Goal: Task Accomplishment & Management: Use online tool/utility

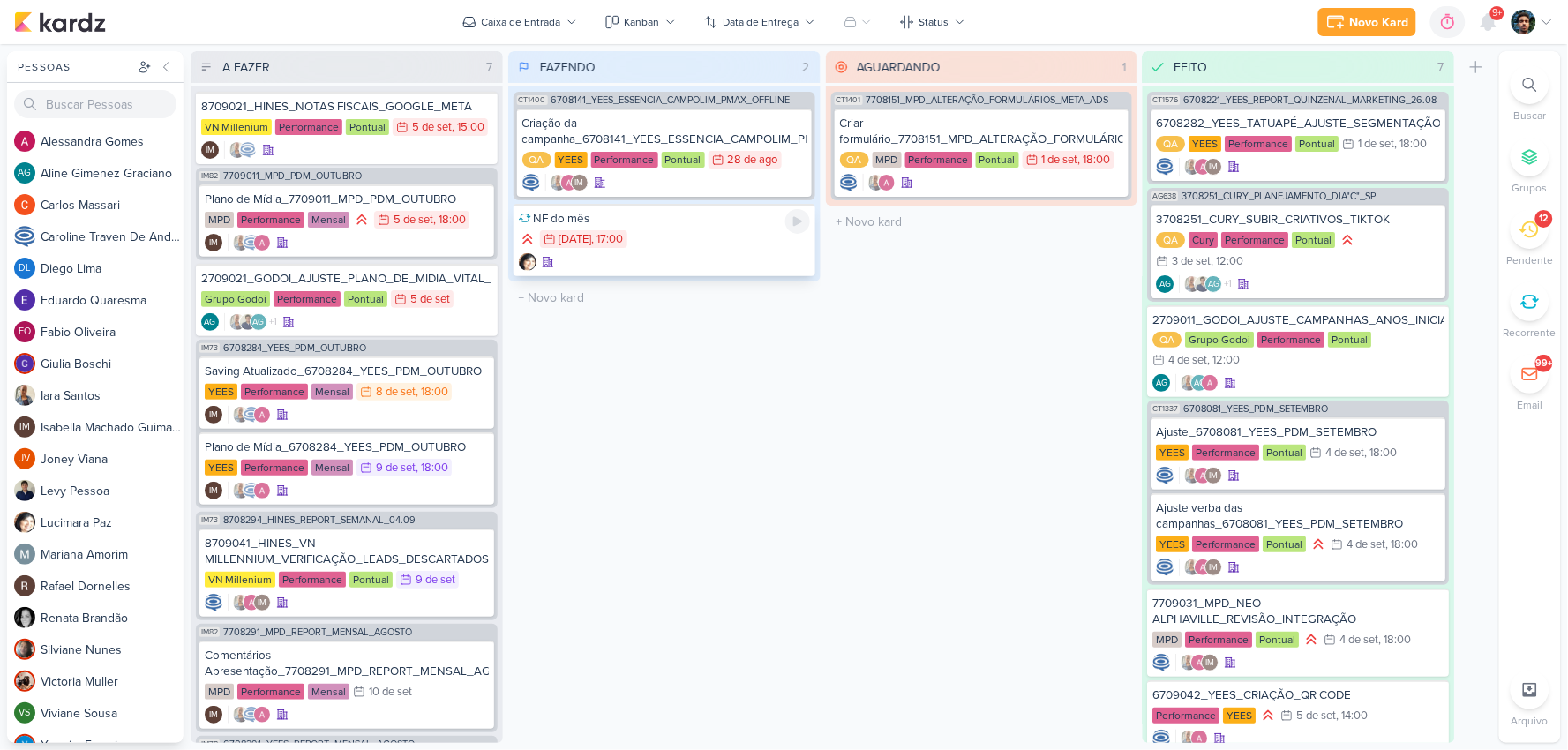
click at [660, 233] on div "6/9 6 de set , 17:00" at bounding box center [664, 240] width 291 height 19
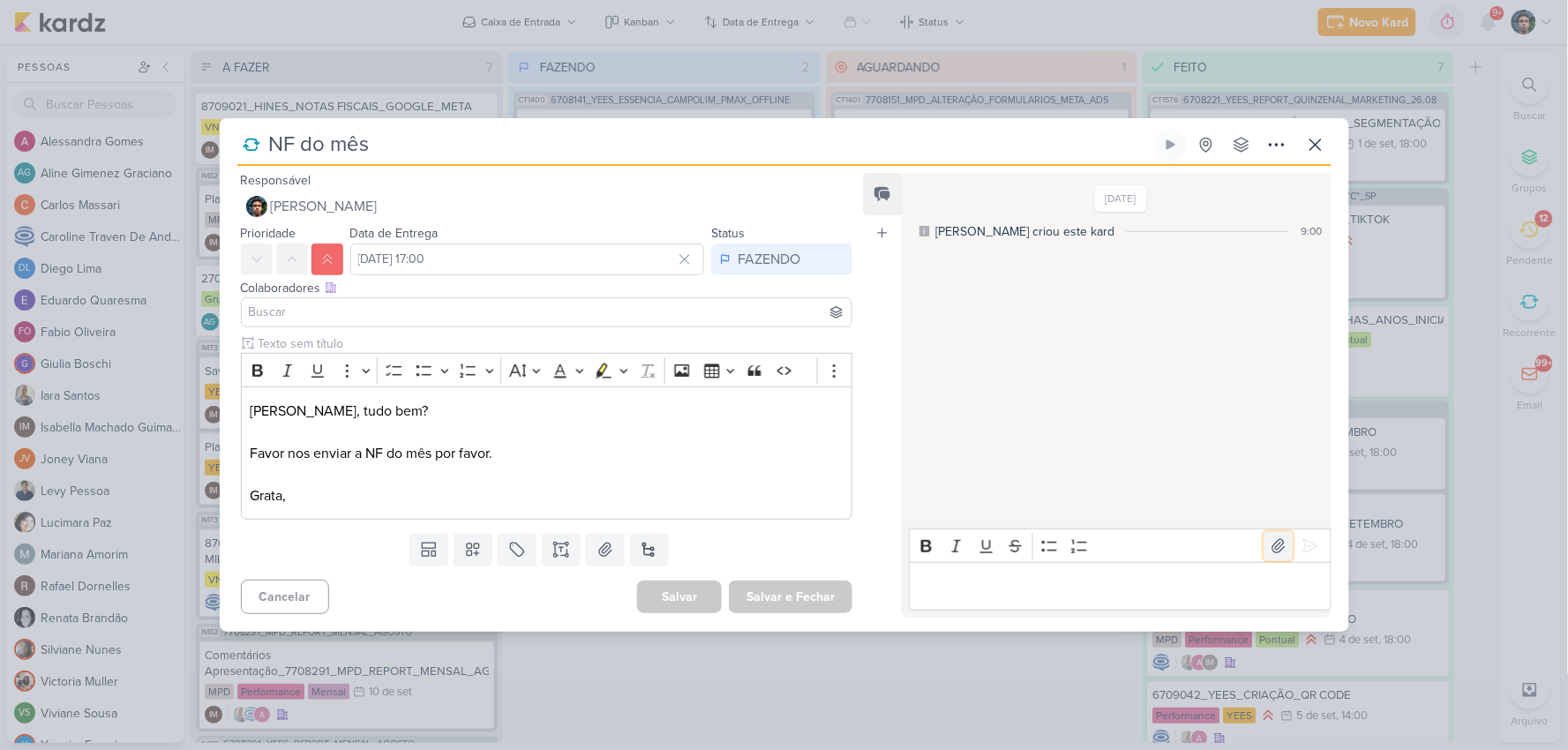
click at [1278, 542] on icon at bounding box center [1279, 546] width 17 height 17
click at [1309, 550] on icon at bounding box center [1310, 546] width 17 height 17
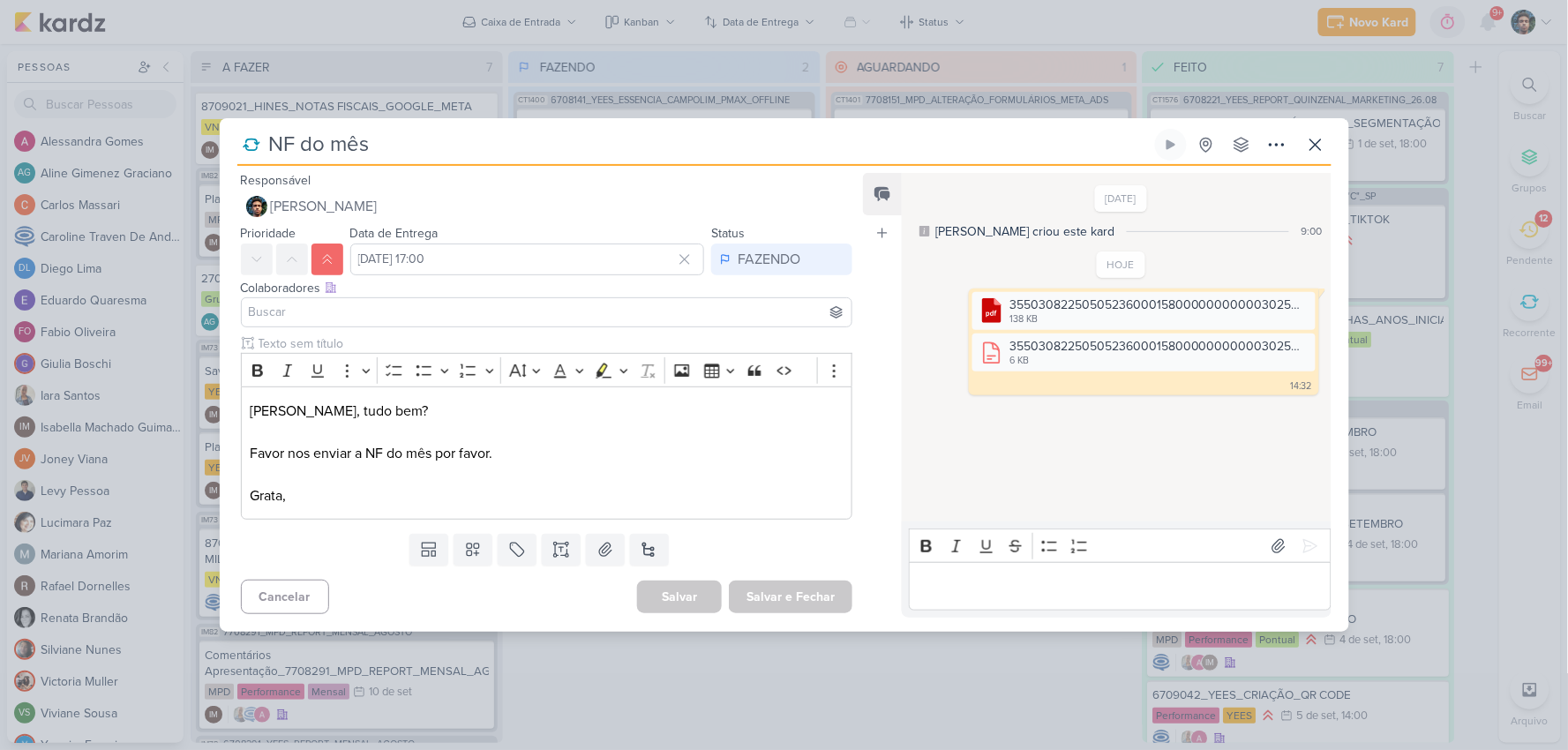
click at [998, 571] on div "Editor editing area: main" at bounding box center [1119, 587] width 421 height 49
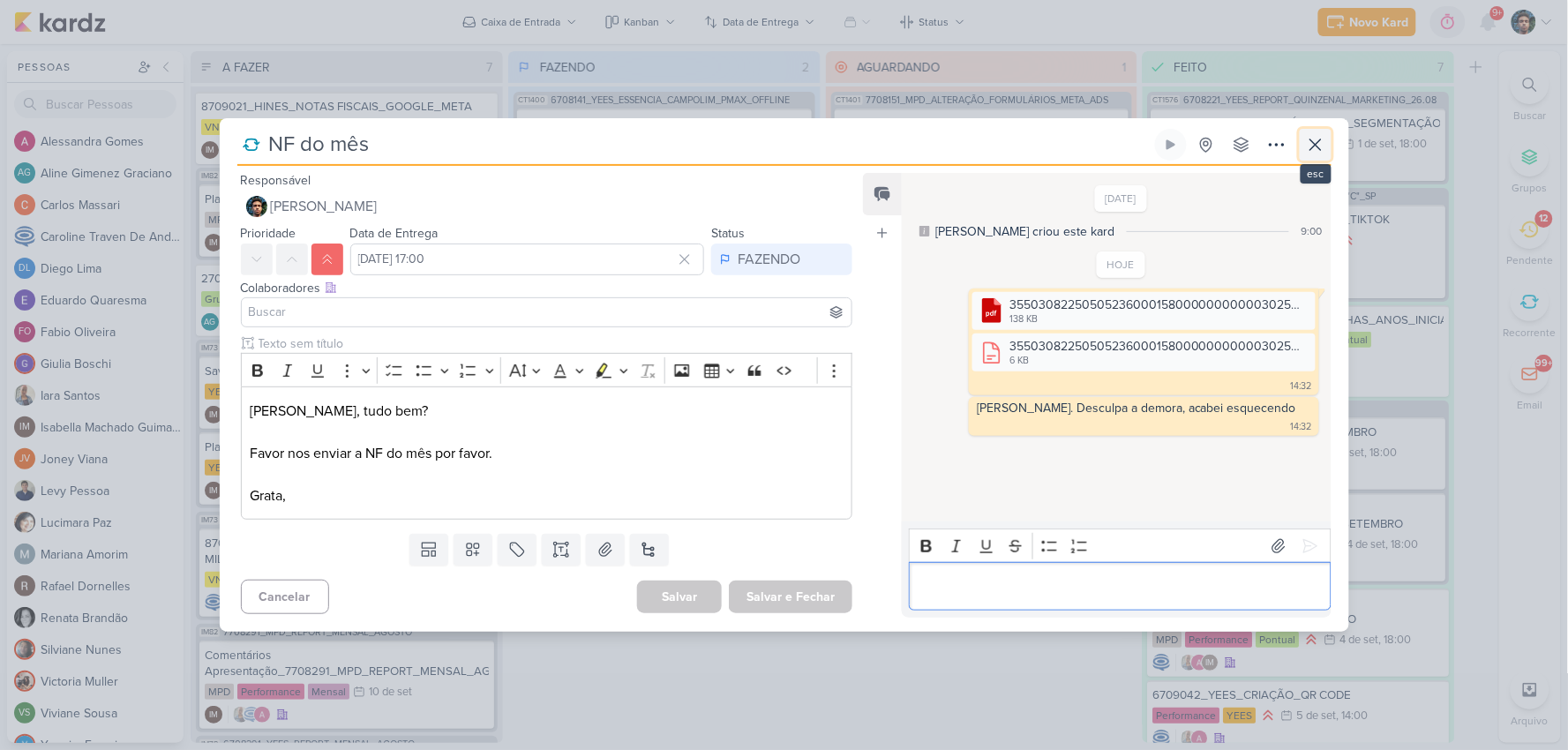
click at [1324, 142] on icon at bounding box center [1316, 145] width 21 height 21
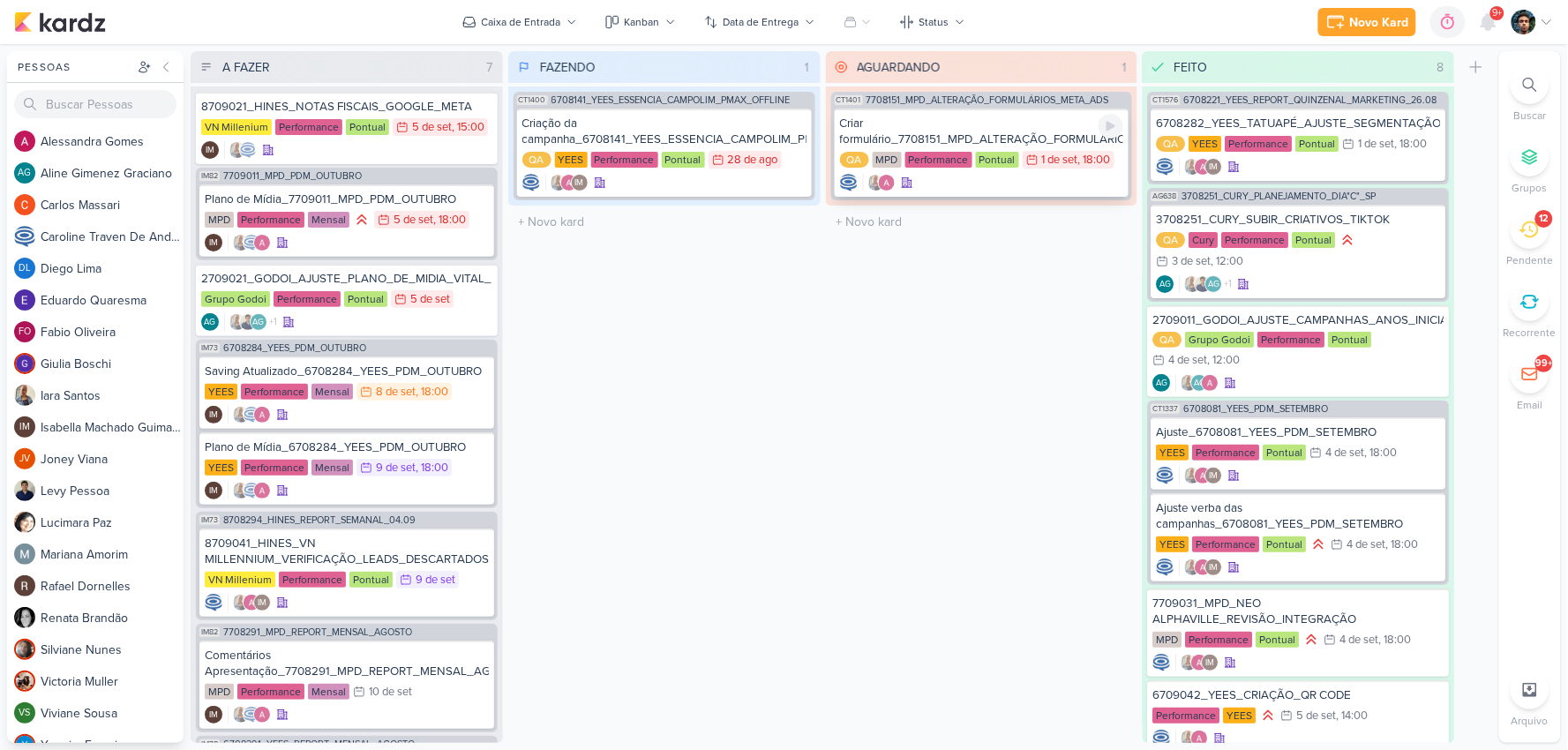
click at [918, 141] on div "Criar formulário_7708151_MPD_ALTERAÇÃO_FORMULÁRIOS_META_ADS" at bounding box center [982, 131] width 284 height 32
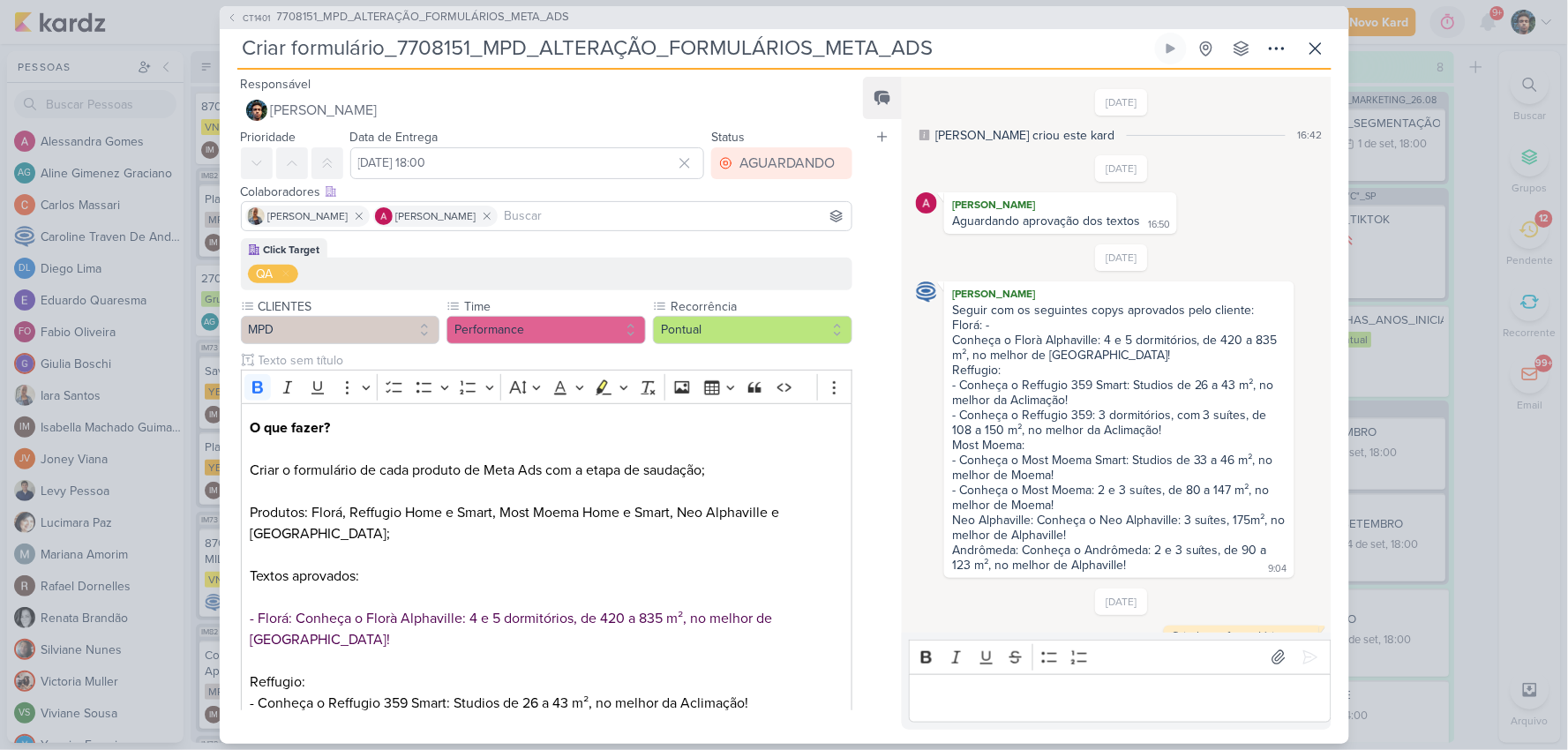
scroll to position [289, 0]
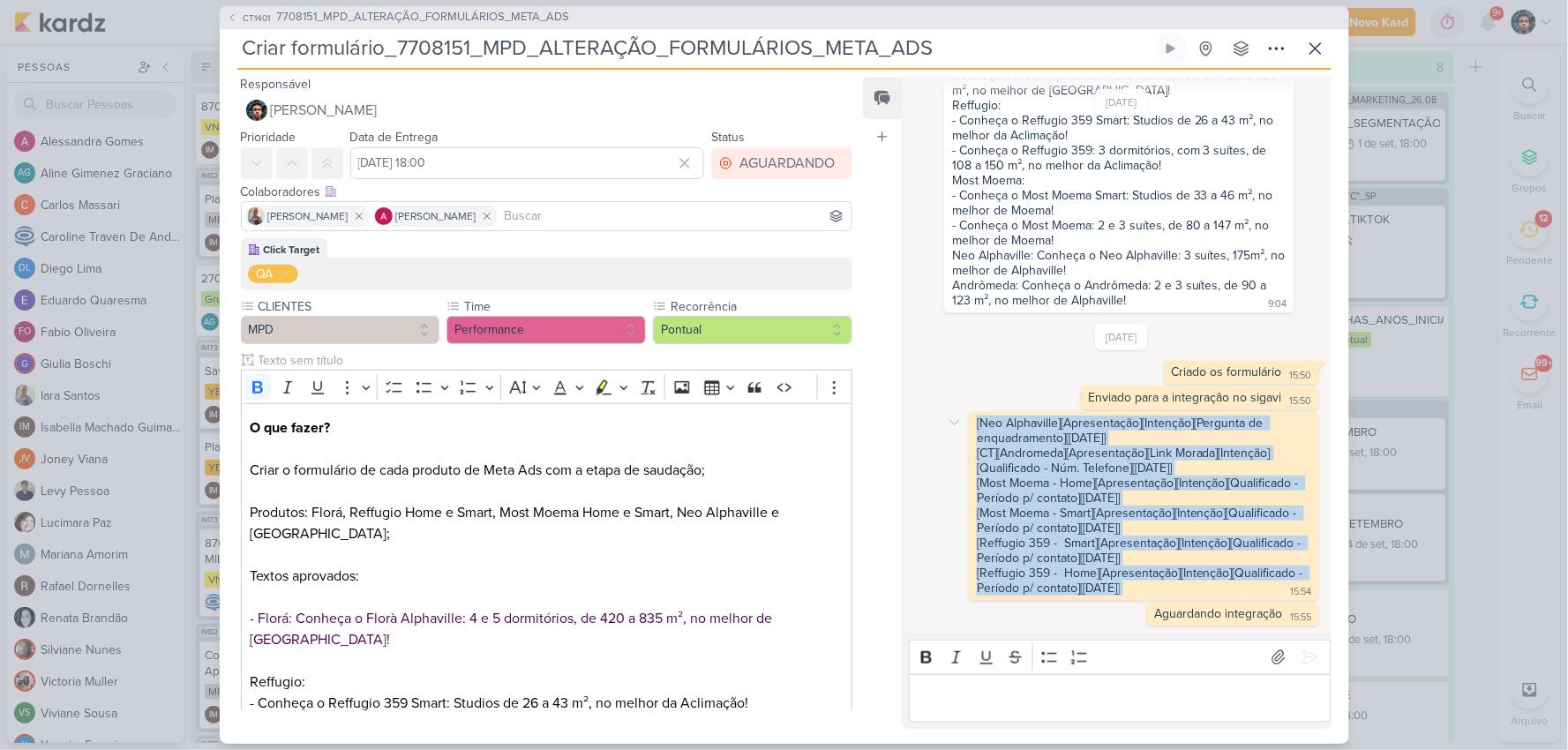
drag, startPoint x: 1170, startPoint y: 593, endPoint x: 975, endPoint y: 417, distance: 262.7
click at [975, 417] on div "[Neo Alphaville][Apresentação][Intenção][Pergunta de enquadramento][05.09.25] […" at bounding box center [1143, 506] width 343 height 182
copy div "[Neo Alphaville][Apresentação][Intenção][Pergunta de enquadramento][05.09.25] […"
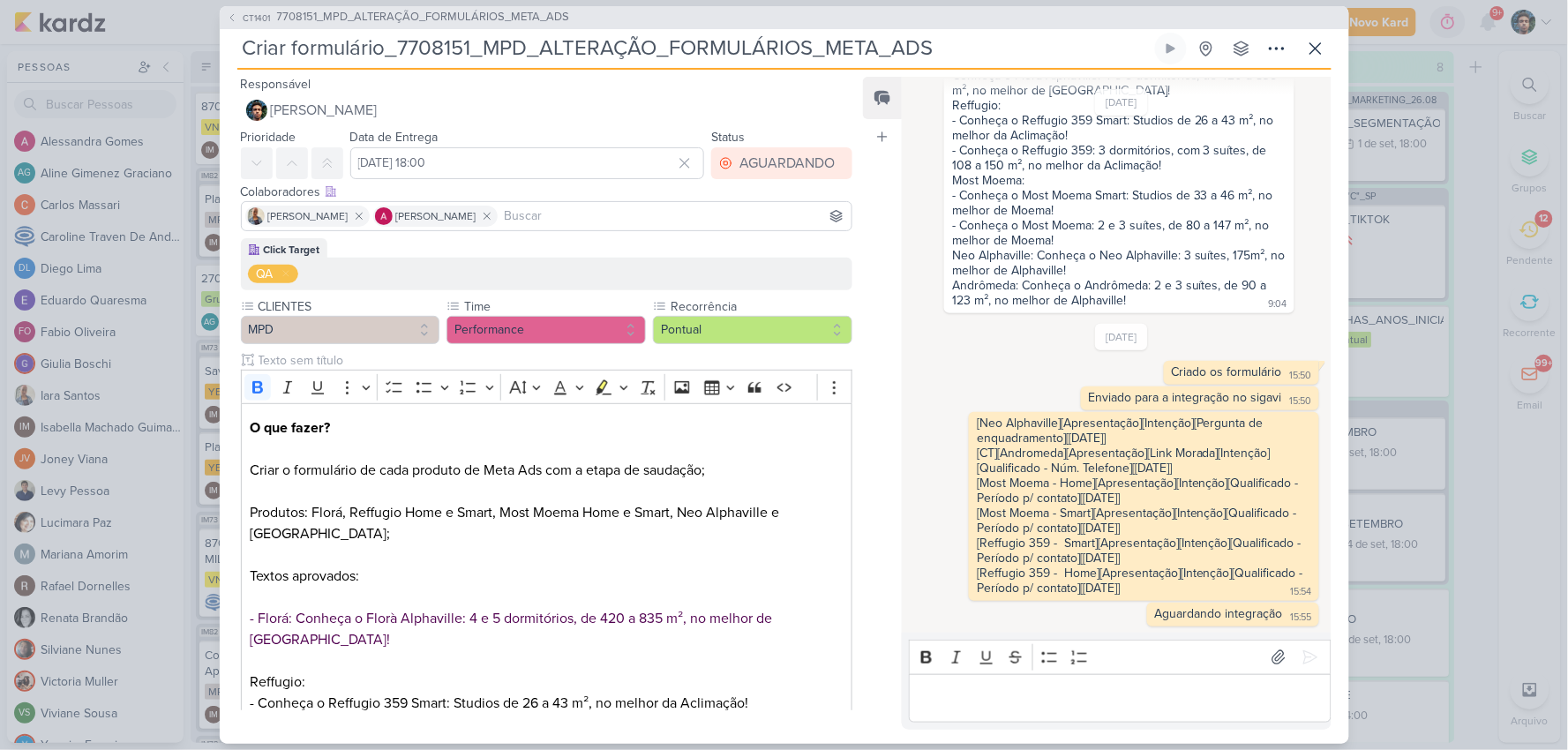
click at [1015, 701] on p "Editor editing area: main" at bounding box center [1119, 699] width 403 height 21
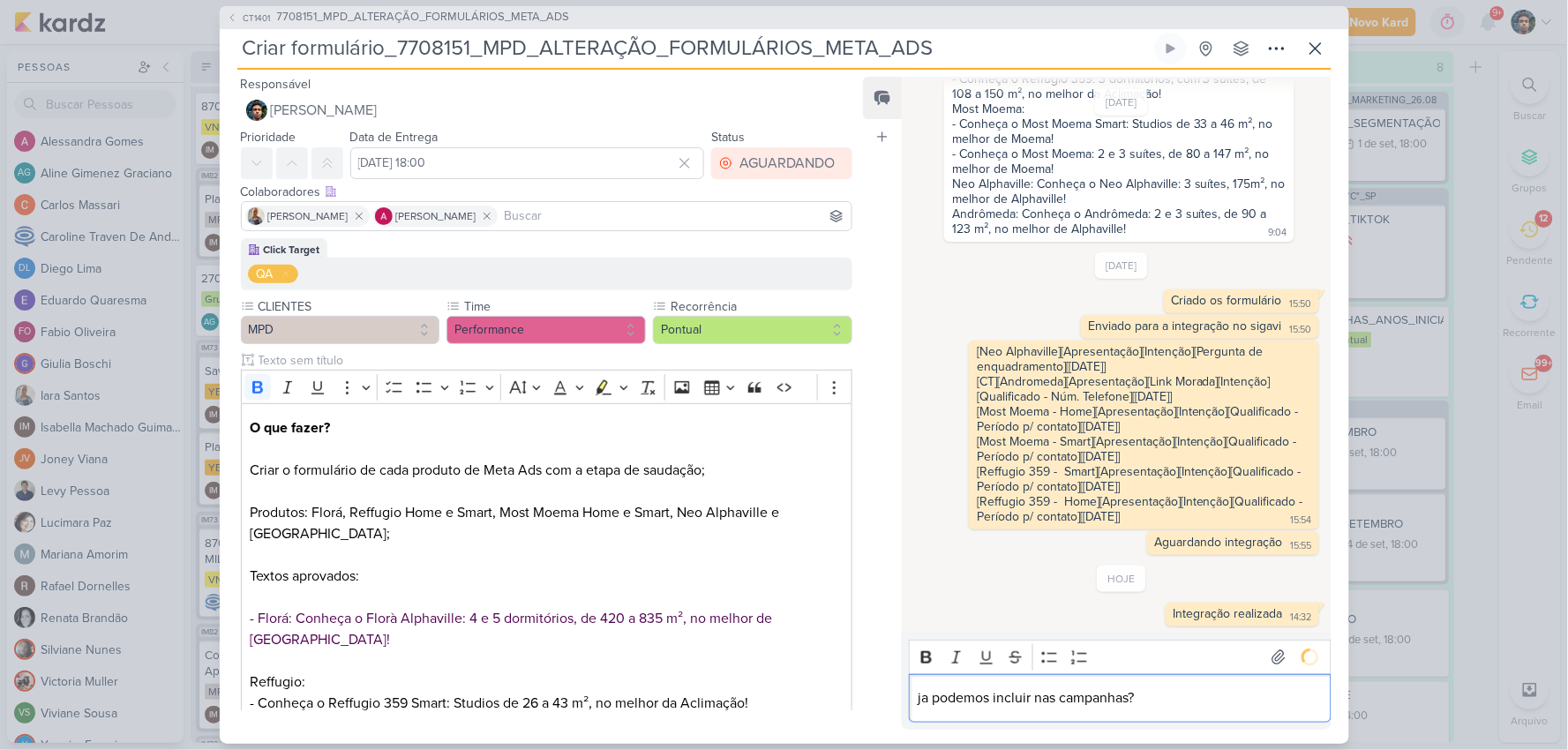
scroll to position [386, 0]
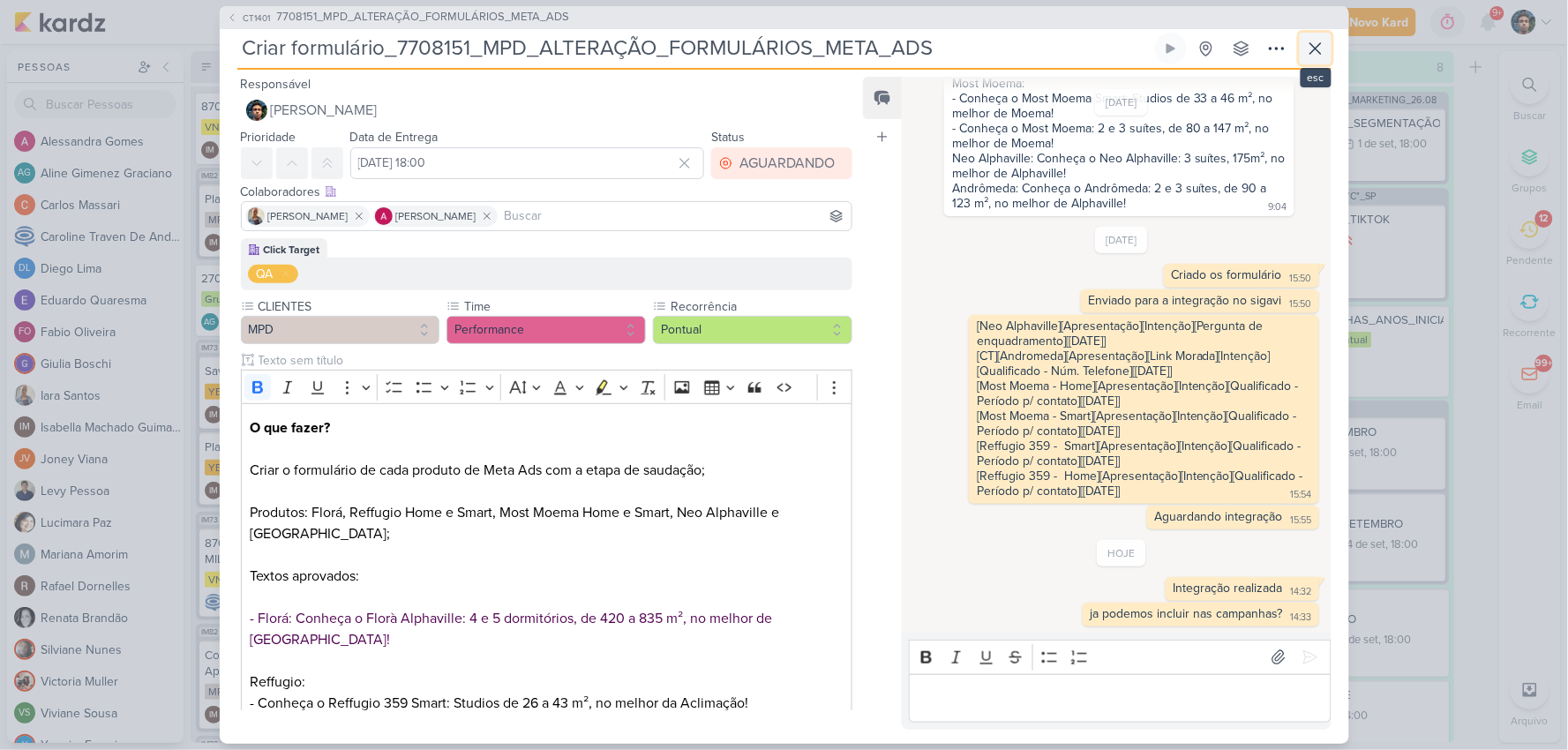
click at [1309, 49] on icon at bounding box center [1316, 49] width 21 height 21
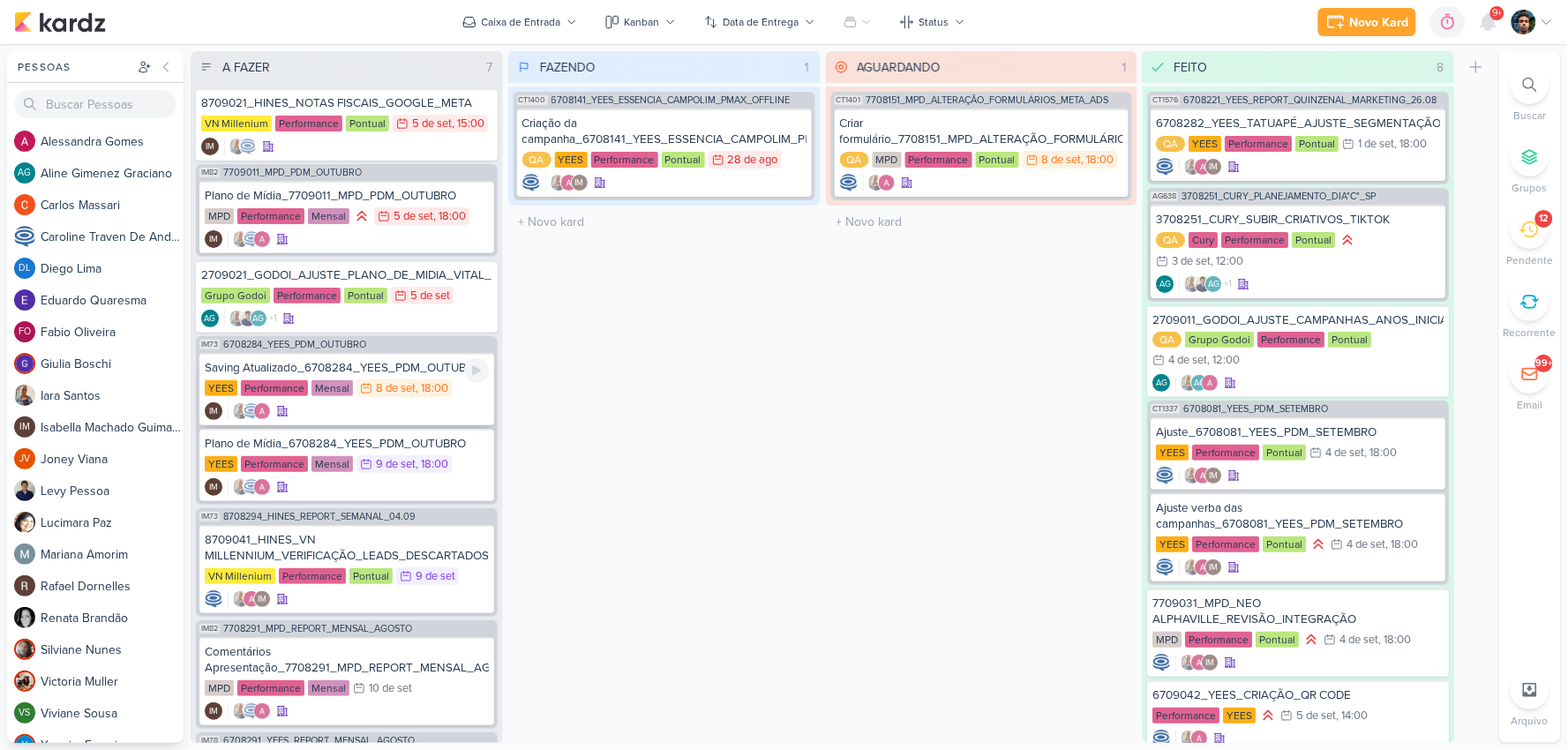
scroll to position [0, 0]
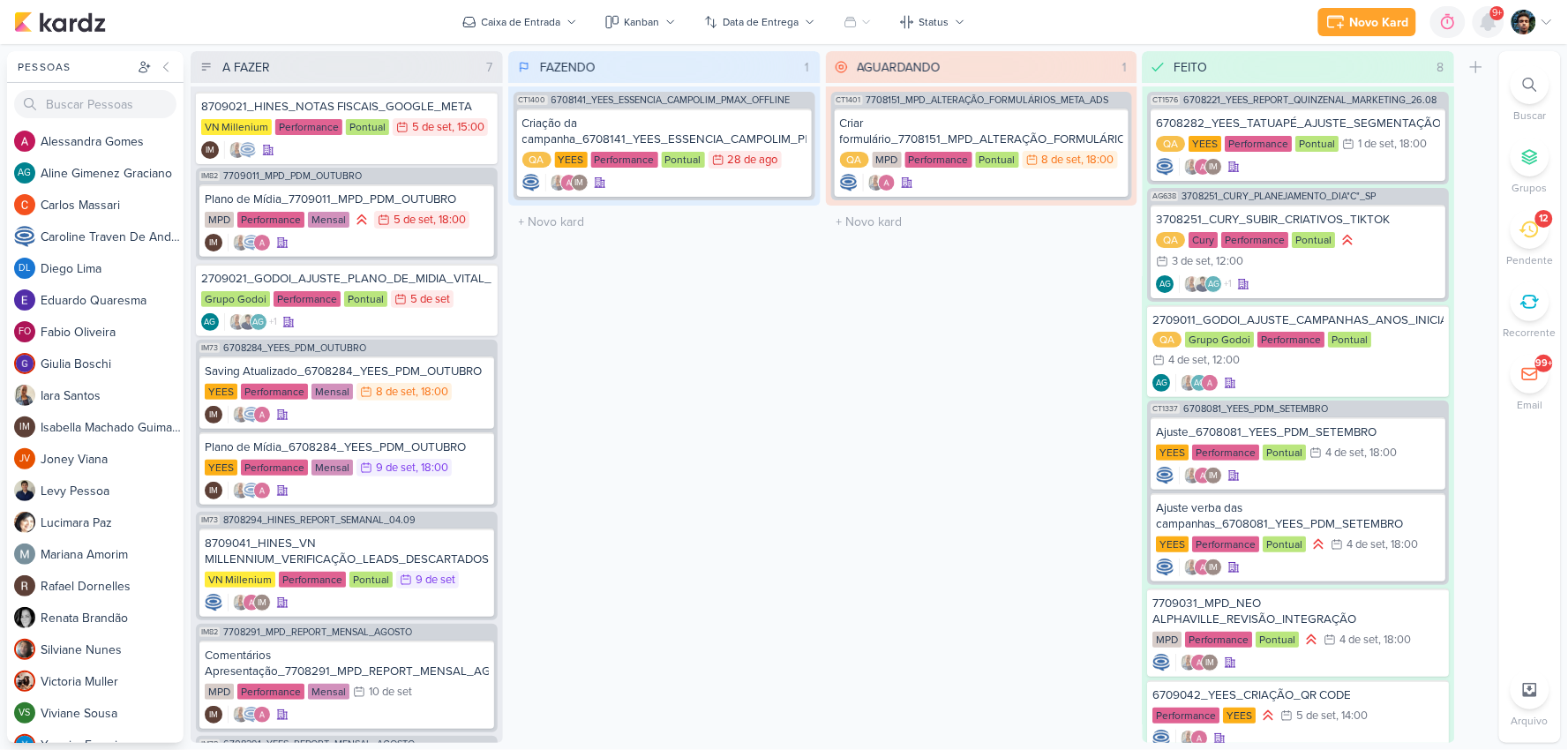
click at [1488, 19] on icon at bounding box center [1488, 22] width 15 height 16
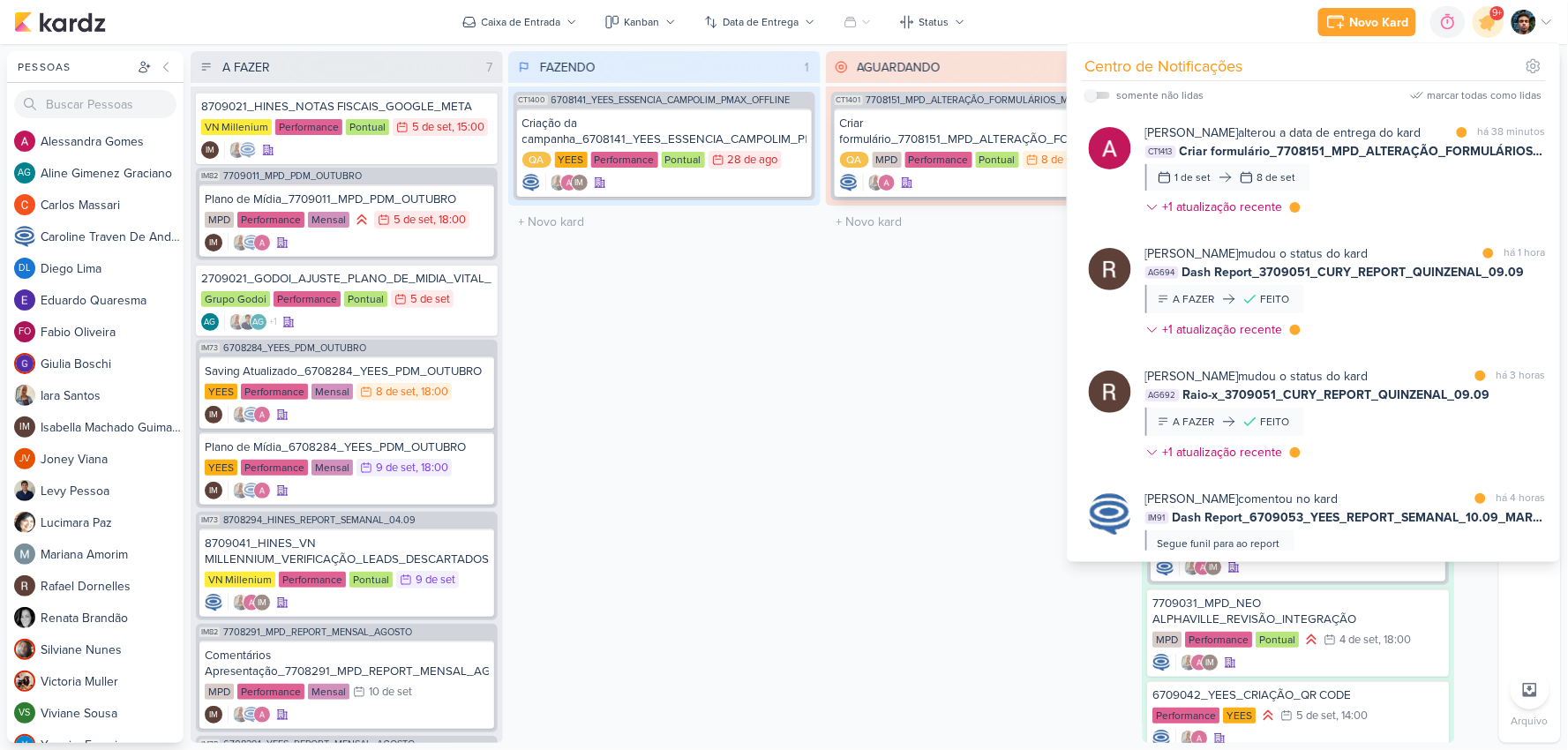
click at [1002, 187] on div at bounding box center [982, 183] width 284 height 17
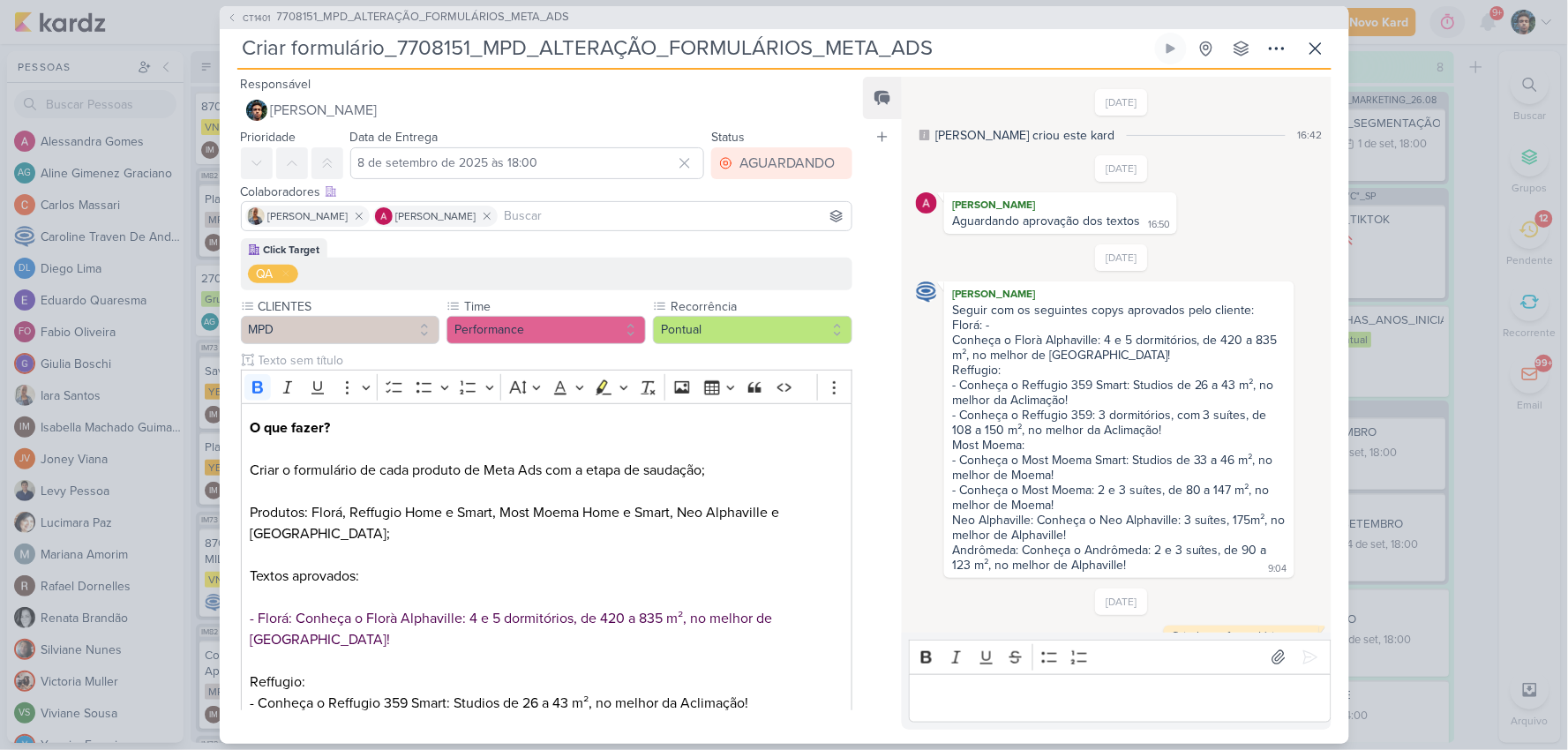
scroll to position [440, 0]
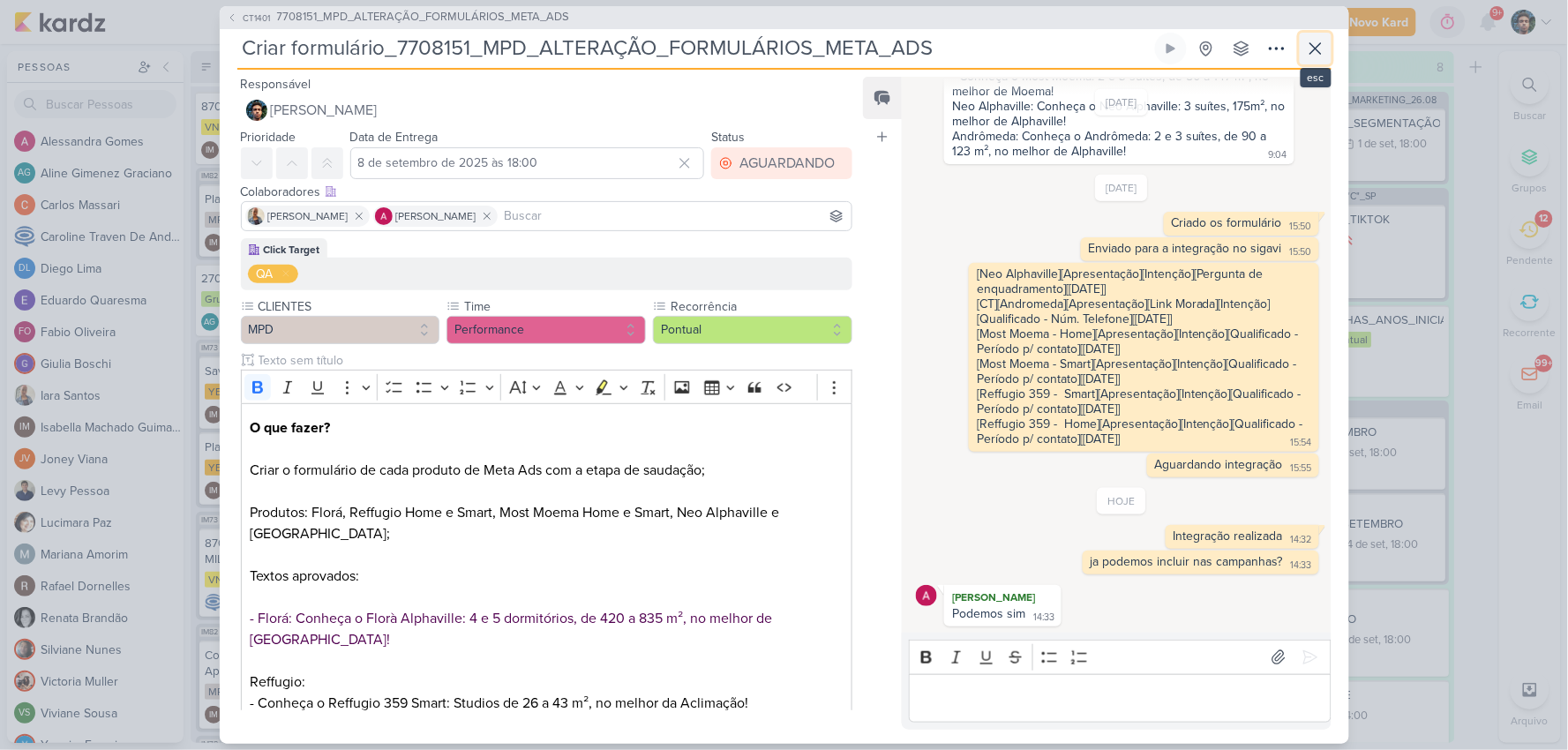
click at [1306, 49] on icon at bounding box center [1316, 49] width 21 height 21
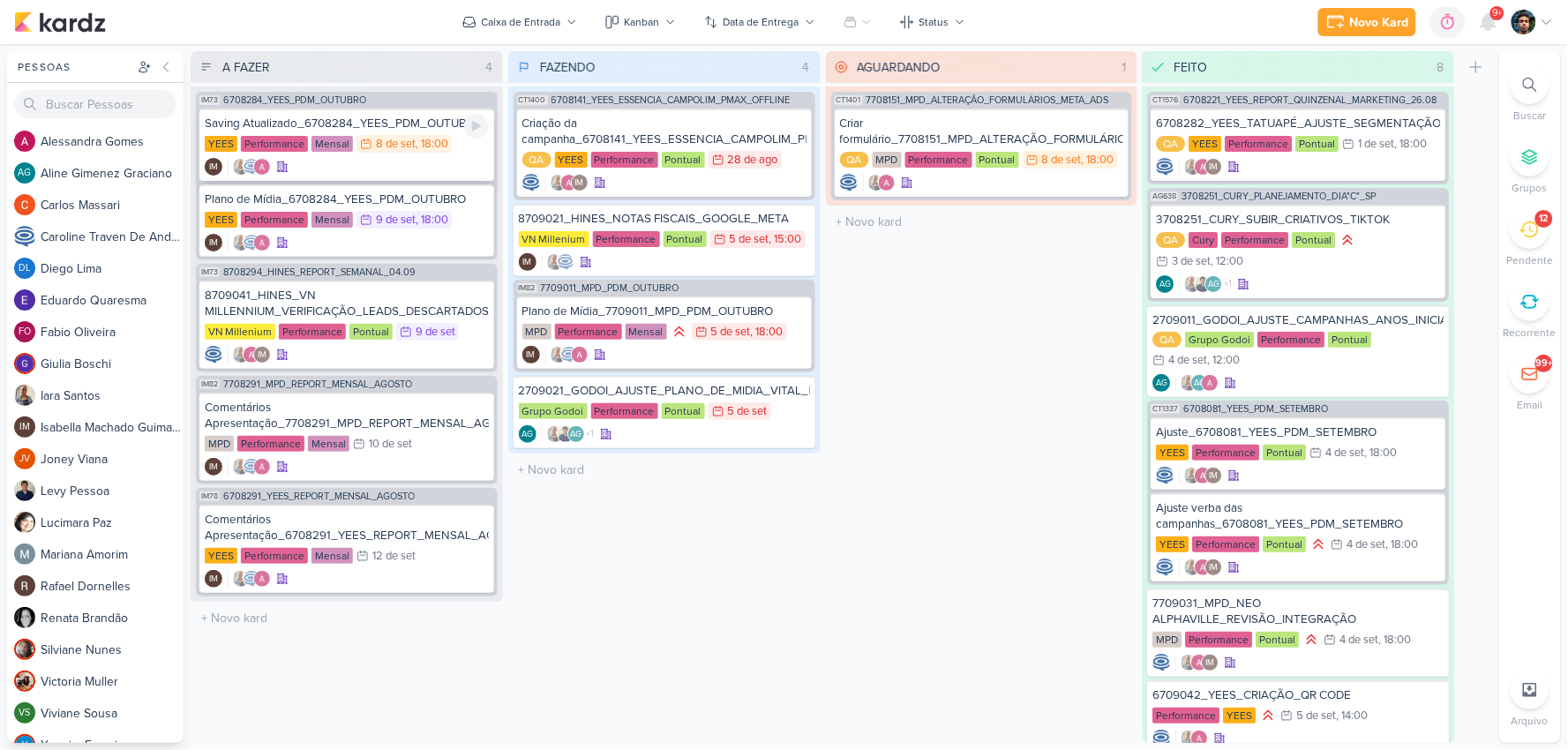
click at [429, 159] on div "IM" at bounding box center [347, 167] width 284 height 17
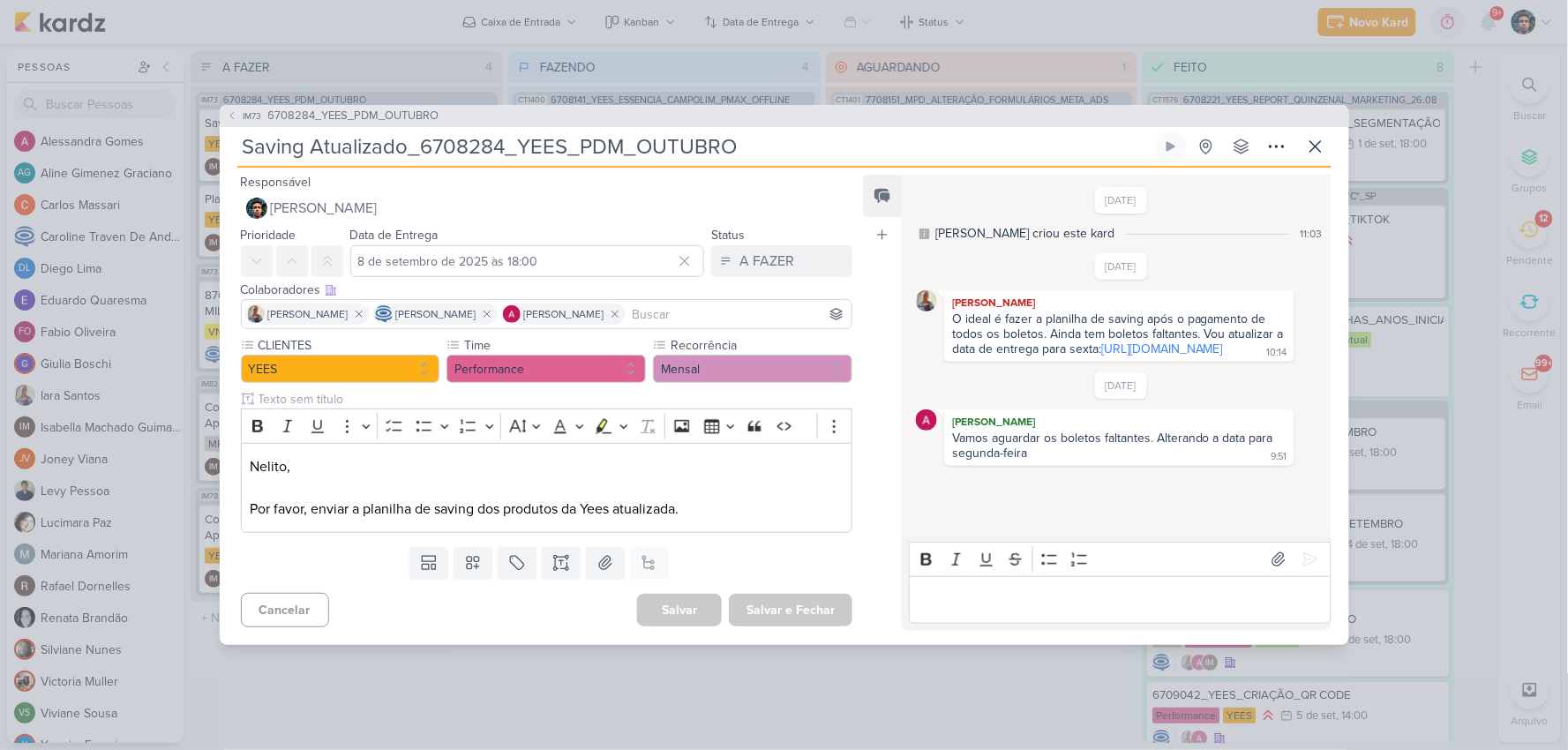
click at [1017, 592] on p "Editor editing area: main" at bounding box center [1119, 600] width 403 height 21
click at [1311, 152] on icon at bounding box center [1316, 147] width 21 height 21
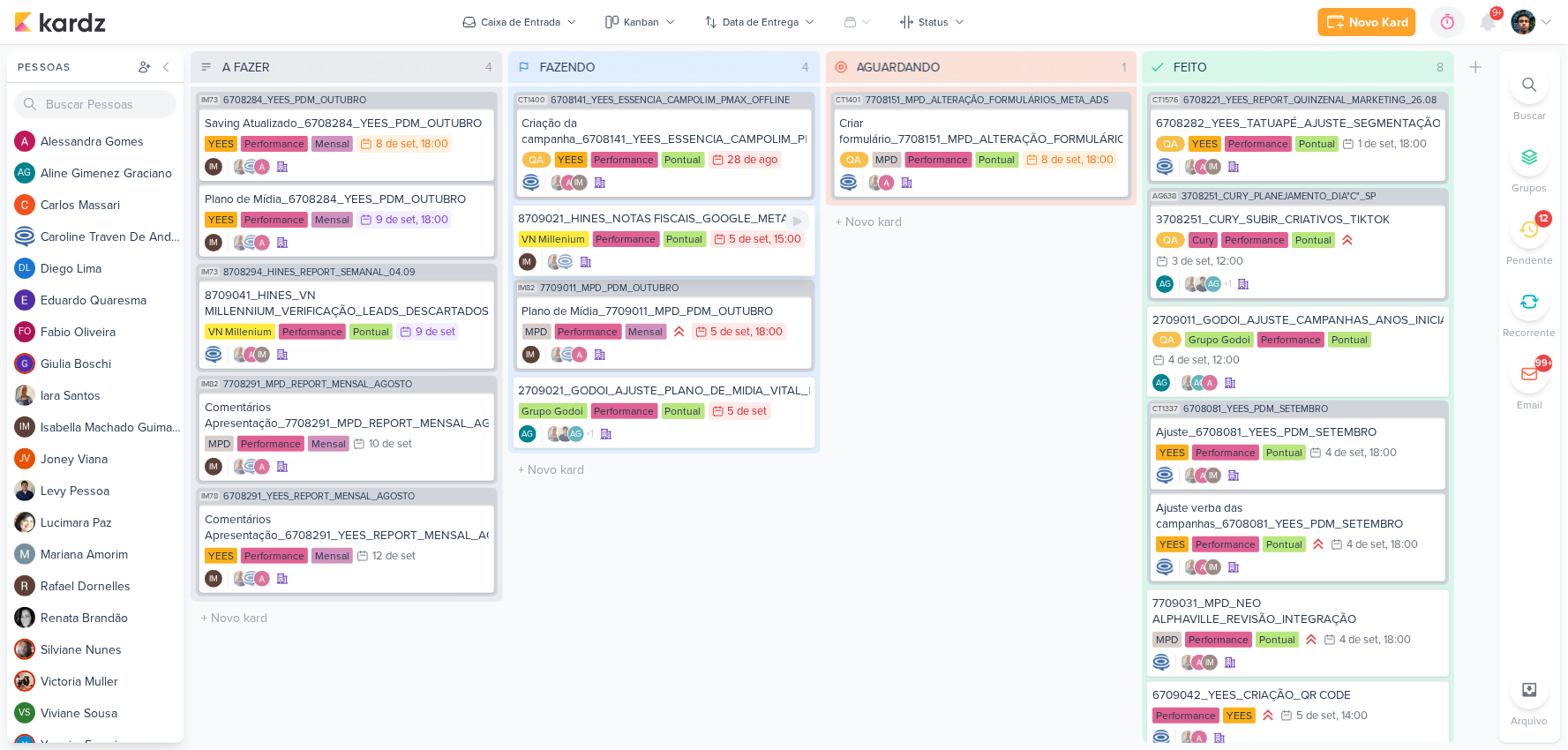
click at [747, 255] on div "IM" at bounding box center [664, 262] width 291 height 17
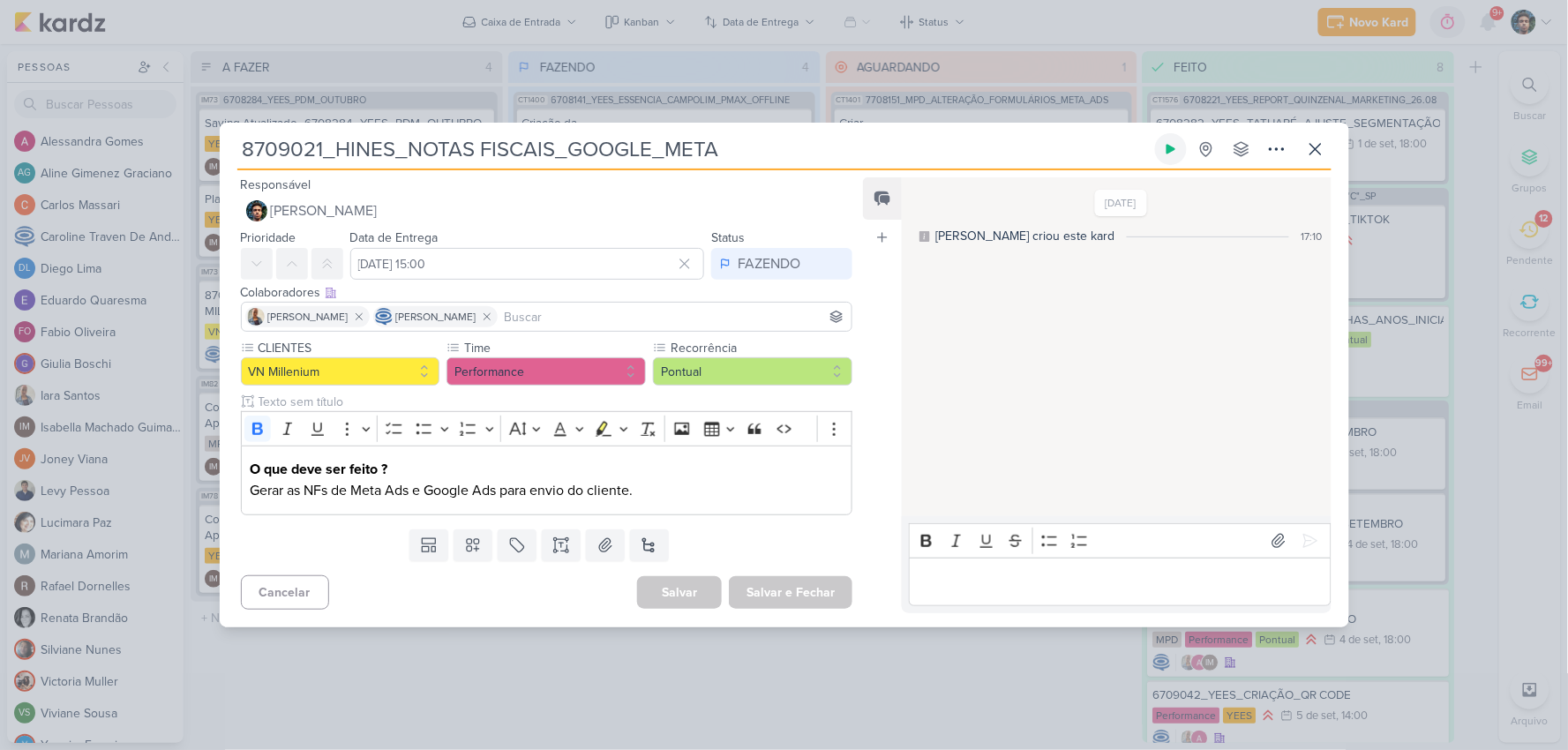
click at [1170, 142] on icon at bounding box center [1171, 149] width 15 height 15
